Goal: Information Seeking & Learning: Understand process/instructions

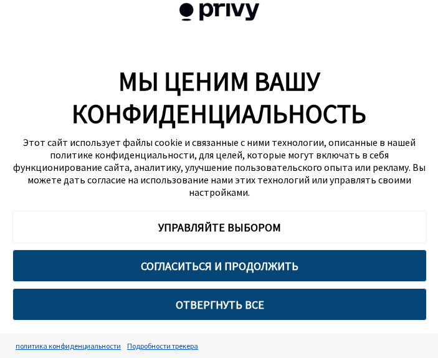
type textarea "*"
click at [240, 305] on font "ОТВЕРГНУТЬ ВСЕ" at bounding box center [220, 304] width 88 height 14
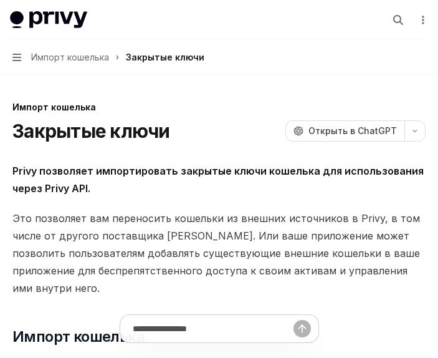
click at [20, 53] on icon "button" at bounding box center [16, 57] width 9 height 10
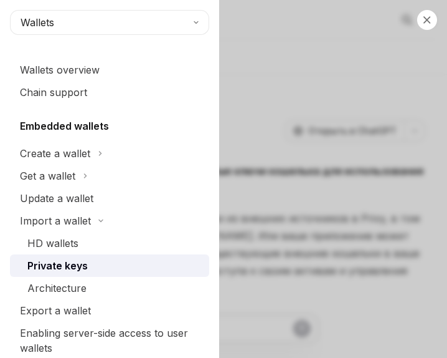
click at [54, 266] on div "Private keys" at bounding box center [57, 265] width 60 height 15
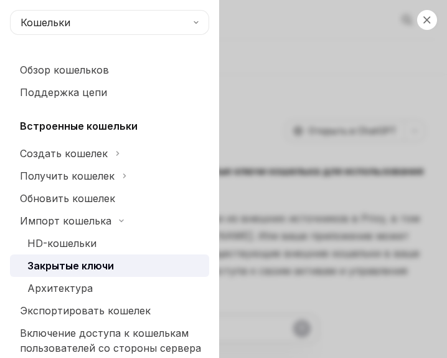
click at [80, 266] on font "Закрытые ключи" at bounding box center [70, 265] width 87 height 12
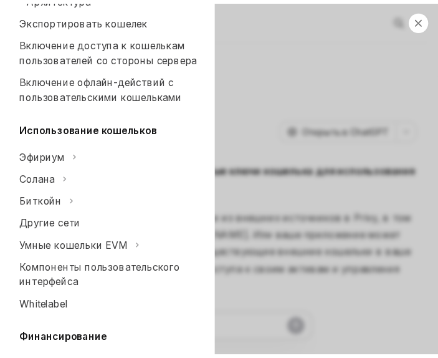
scroll to position [311, 0]
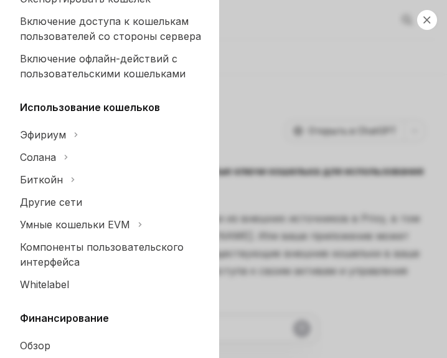
click at [283, 65] on div "Закрыть навигацию Кошельки Обзор кошельков Поддержка цепи Встроенные кошельки С…" at bounding box center [223, 179] width 447 height 358
type textarea "*"
